Goal: Book appointment/travel/reservation

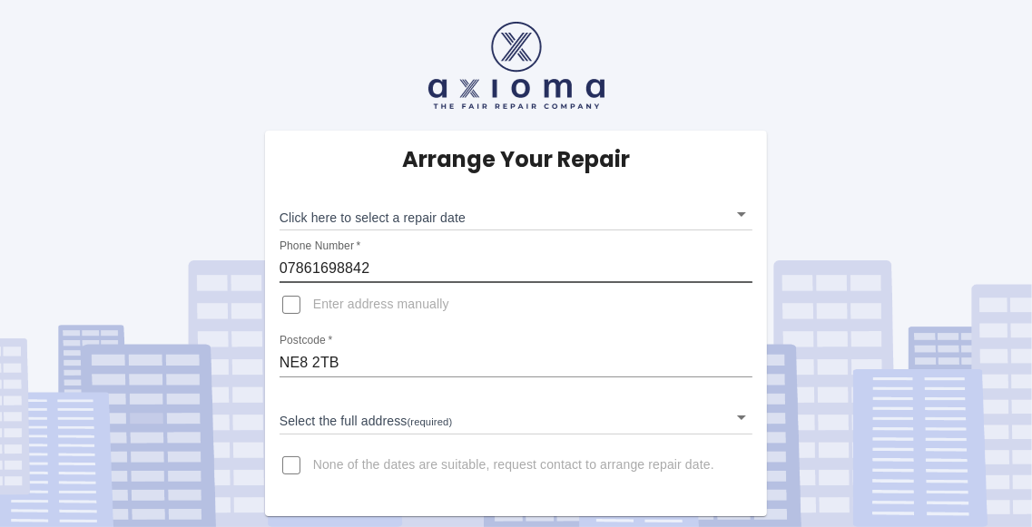
drag, startPoint x: 297, startPoint y: 272, endPoint x: 387, endPoint y: 273, distance: 89.8
click at [386, 276] on input "07861698842" at bounding box center [516, 268] width 474 height 29
click at [392, 269] on input "07861698842" at bounding box center [516, 268] width 474 height 29
drag, startPoint x: 297, startPoint y: 271, endPoint x: 444, endPoint y: 268, distance: 147.0
click at [444, 268] on input "07861698842" at bounding box center [516, 268] width 474 height 29
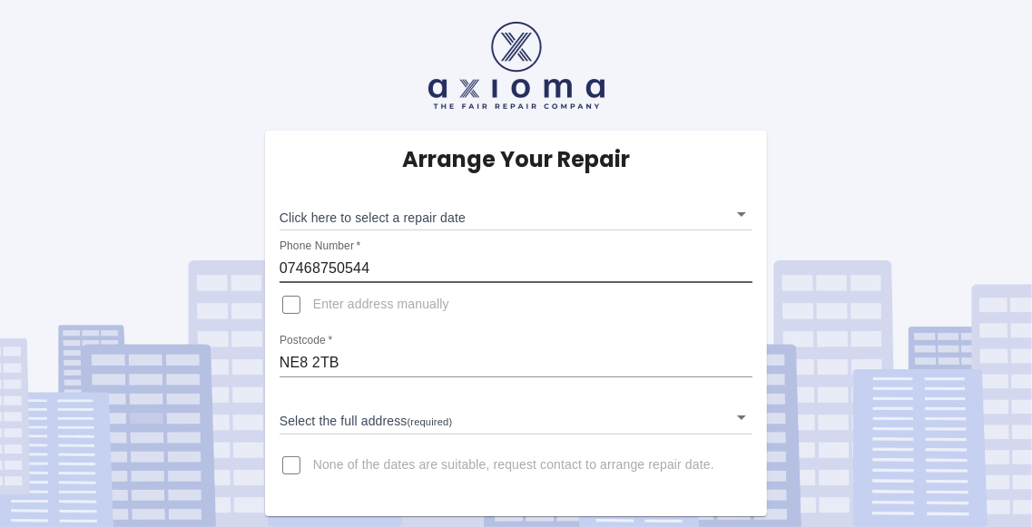
type input "07468750544"
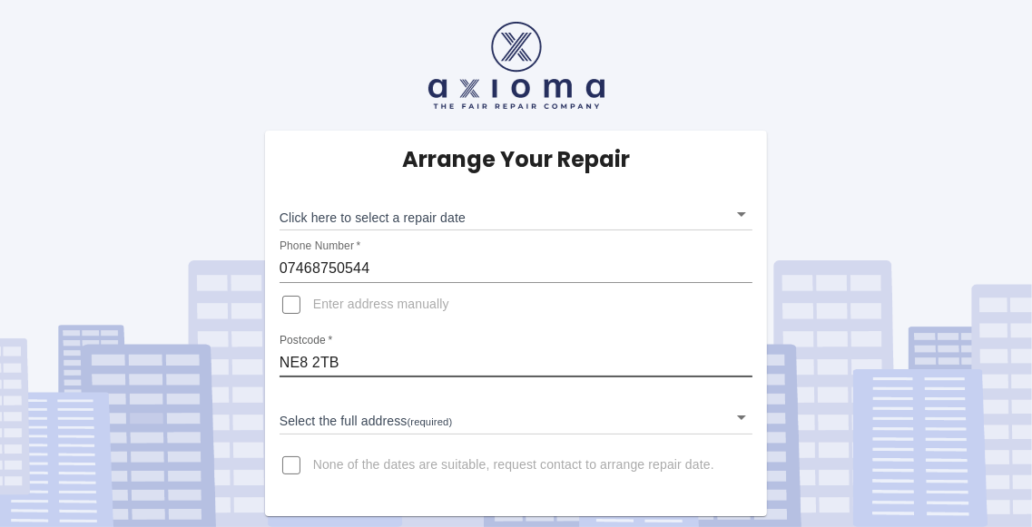
drag, startPoint x: 298, startPoint y: 362, endPoint x: 305, endPoint y: 414, distance: 52.2
click at [371, 370] on input "NE8 2TB" at bounding box center [516, 362] width 474 height 29
type input "NE12 7BT"
click at [298, 308] on input "Enter address manually" at bounding box center [291, 305] width 44 height 44
checkbox input "true"
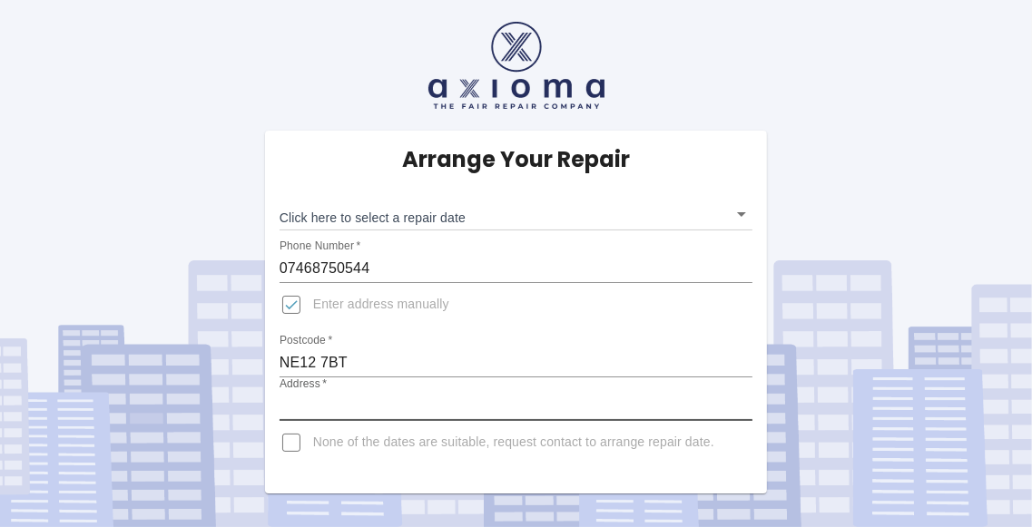
click at [337, 400] on input "Address   *" at bounding box center [516, 406] width 474 height 29
type input "7 Acres Court"
click at [744, 212] on body "Arrange Your Repair Click here to select a repair date ​ Phone Number   * 07468…" at bounding box center [516, 263] width 1032 height 527
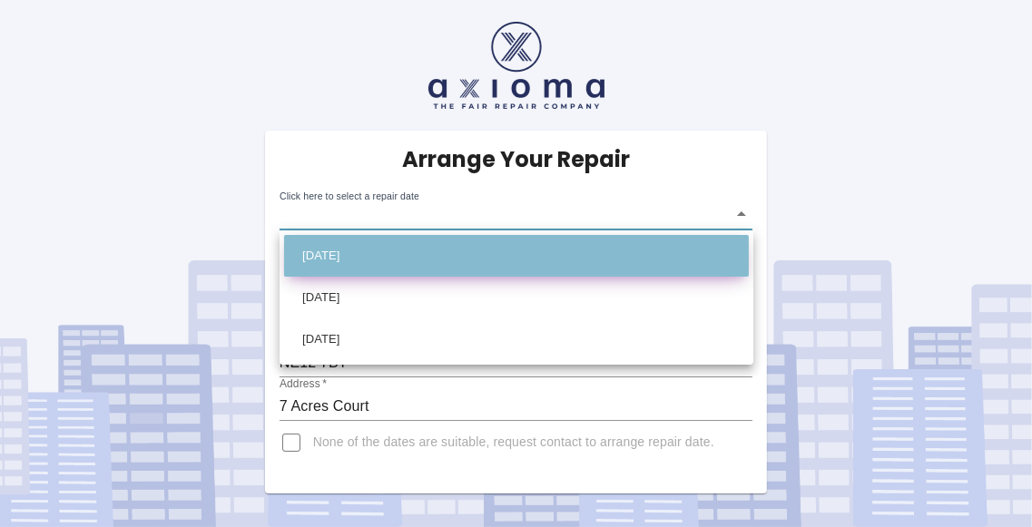
click at [630, 265] on li "[DATE]" at bounding box center [516, 256] width 465 height 42
type input "[DATE]T00:00:00.000Z"
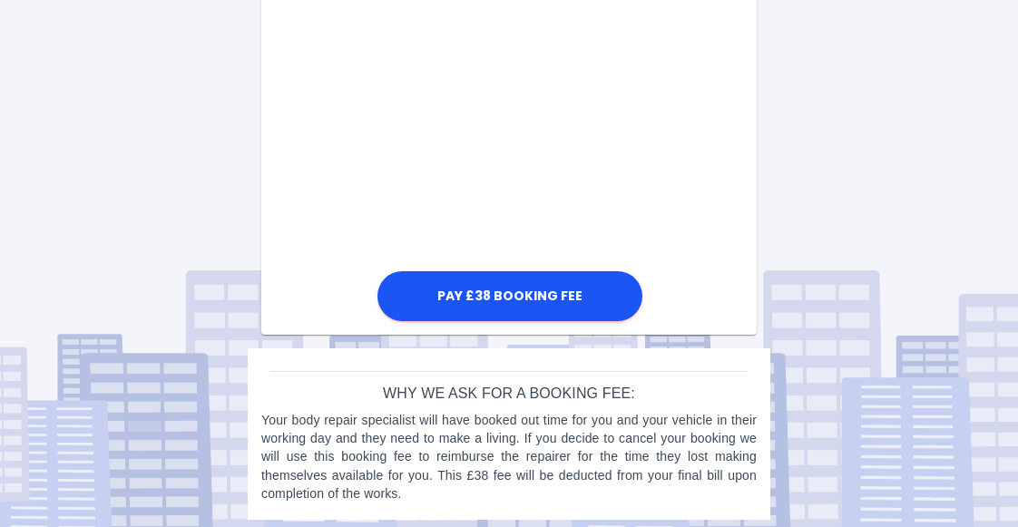
scroll to position [1151, 0]
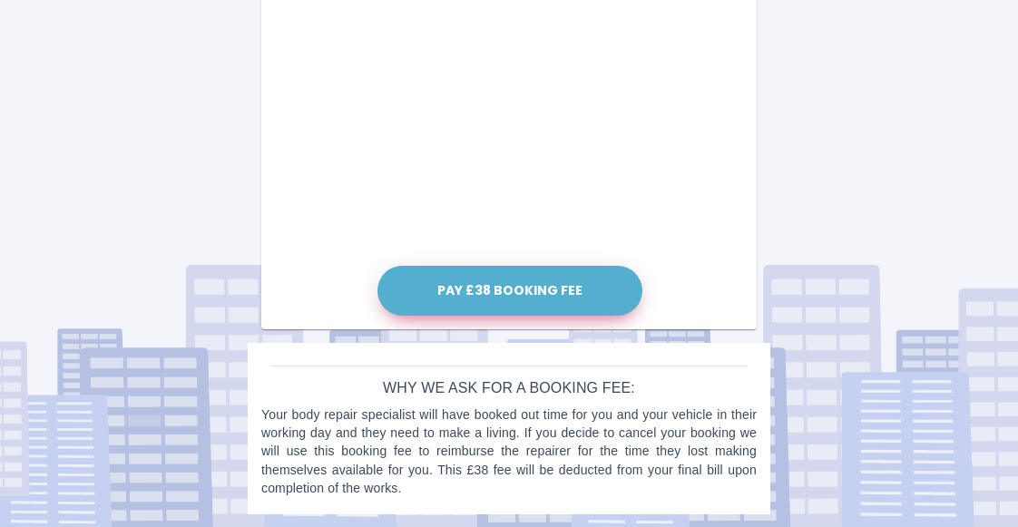
click at [483, 289] on button "Pay £38 Booking Fee" at bounding box center [509, 291] width 265 height 50
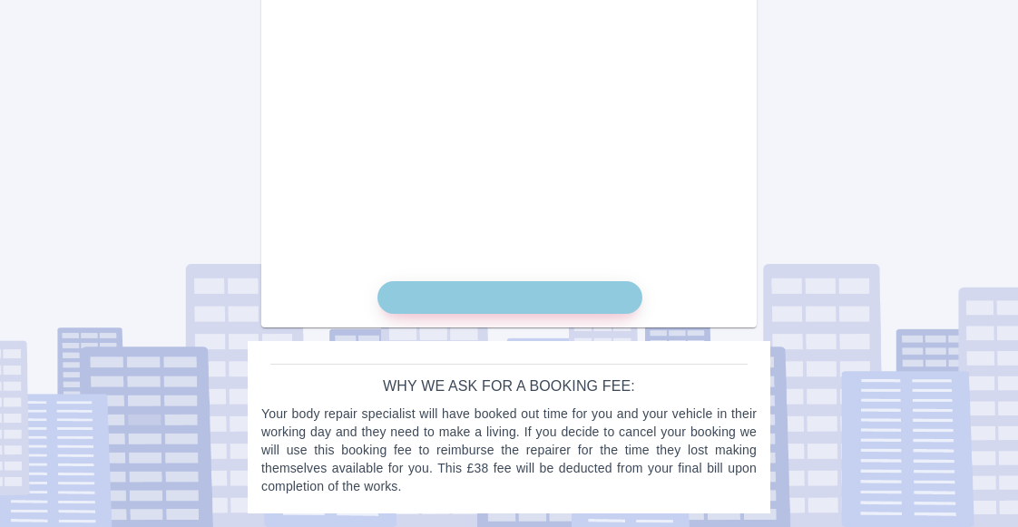
scroll to position [1134, 0]
